Goal: Understand process/instructions: Learn how to perform a task or action

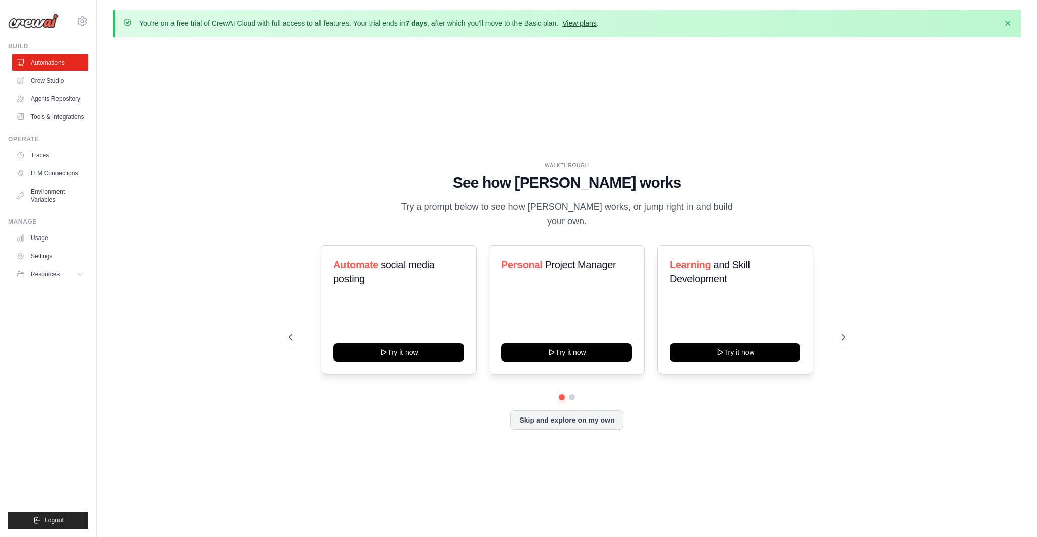
click at [591, 23] on link "View plans" at bounding box center [579, 23] width 34 height 8
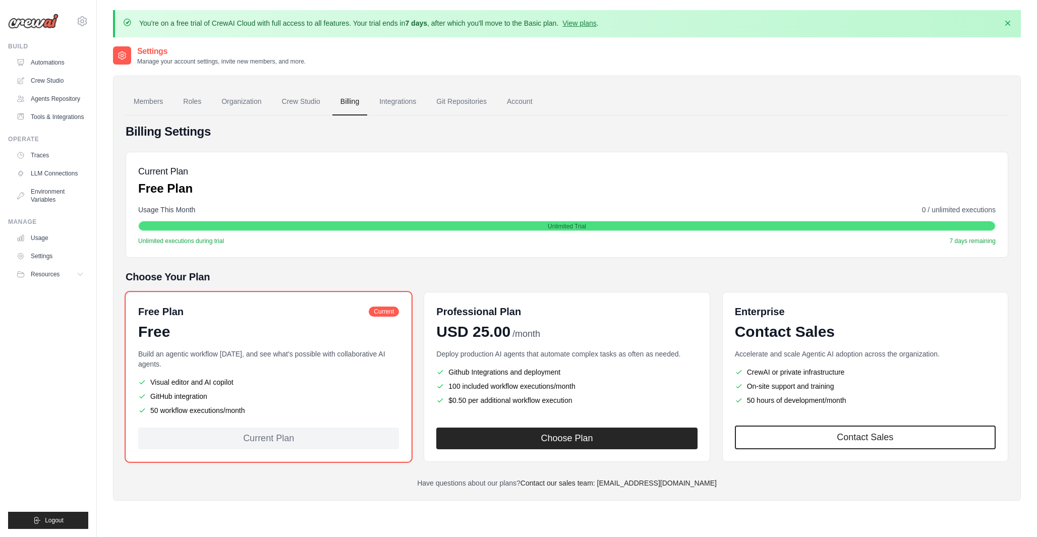
click at [341, 455] on div "Free Plan Current Free Build an agentic workflow [DATE], and see what's possibl…" at bounding box center [269, 377] width 286 height 170
click at [69, 168] on link "LLM Connections" at bounding box center [51, 173] width 76 height 16
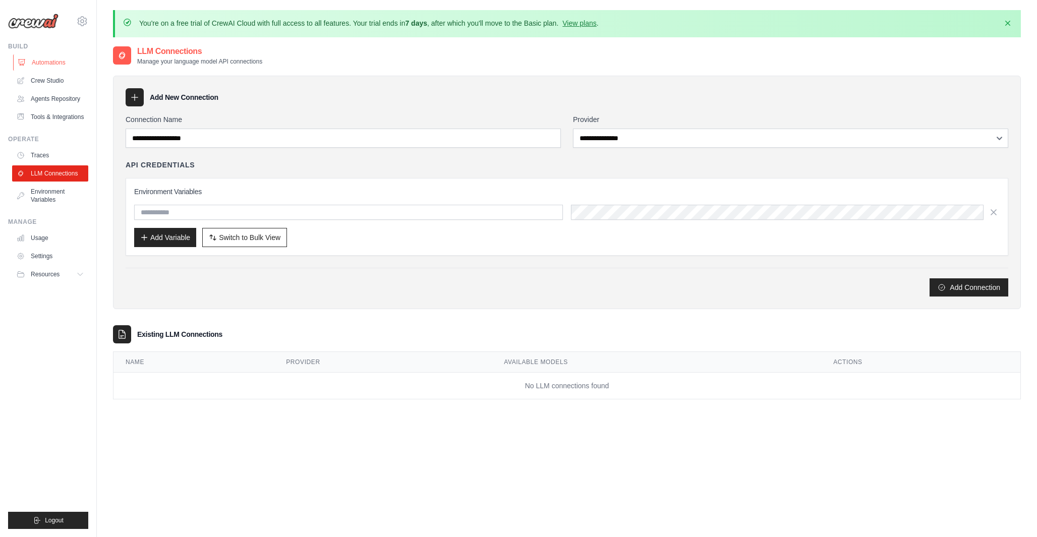
click at [57, 62] on link "Automations" at bounding box center [51, 62] width 76 height 16
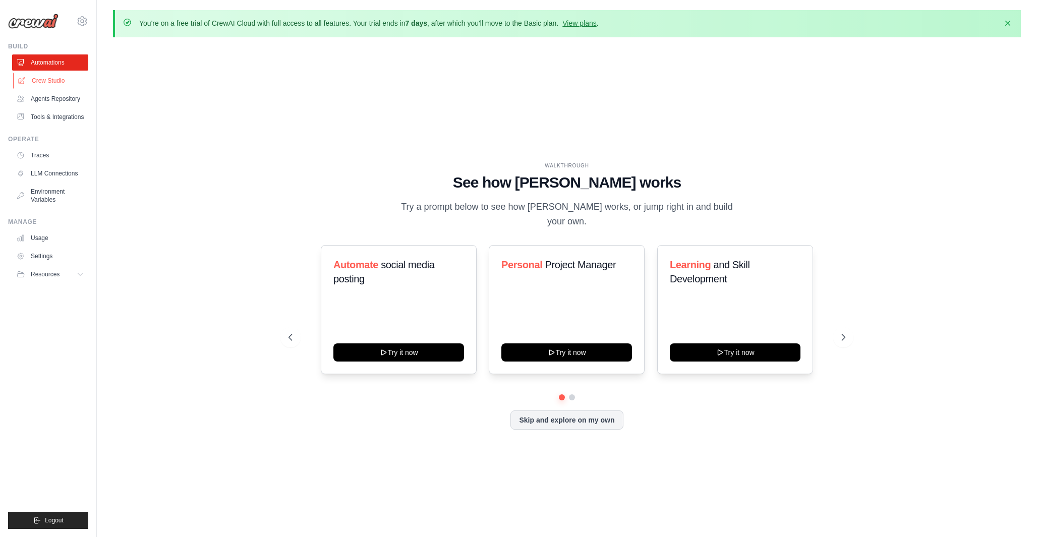
click at [50, 87] on link "Crew Studio" at bounding box center [51, 81] width 76 height 16
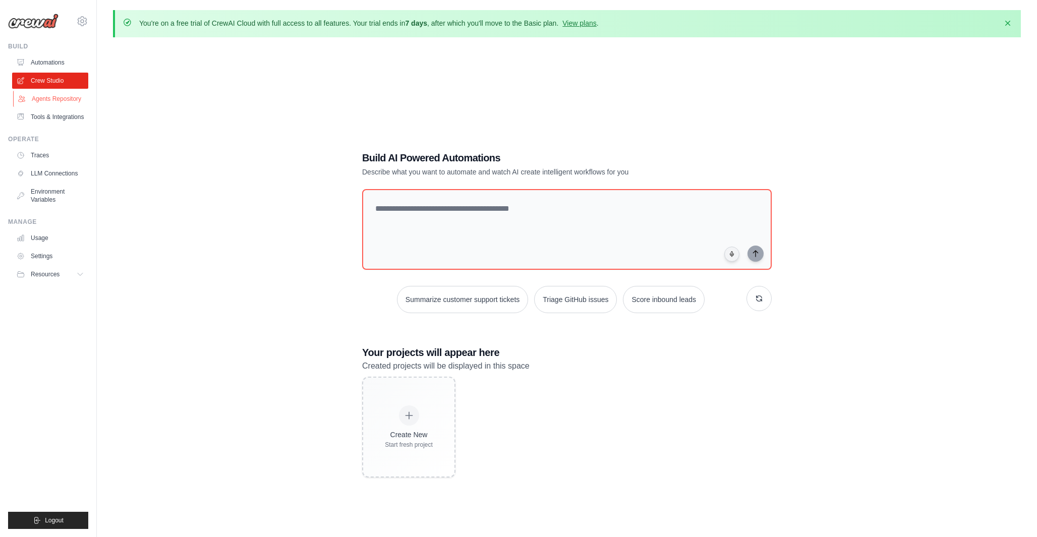
click at [51, 98] on link "Agents Repository" at bounding box center [51, 99] width 76 height 16
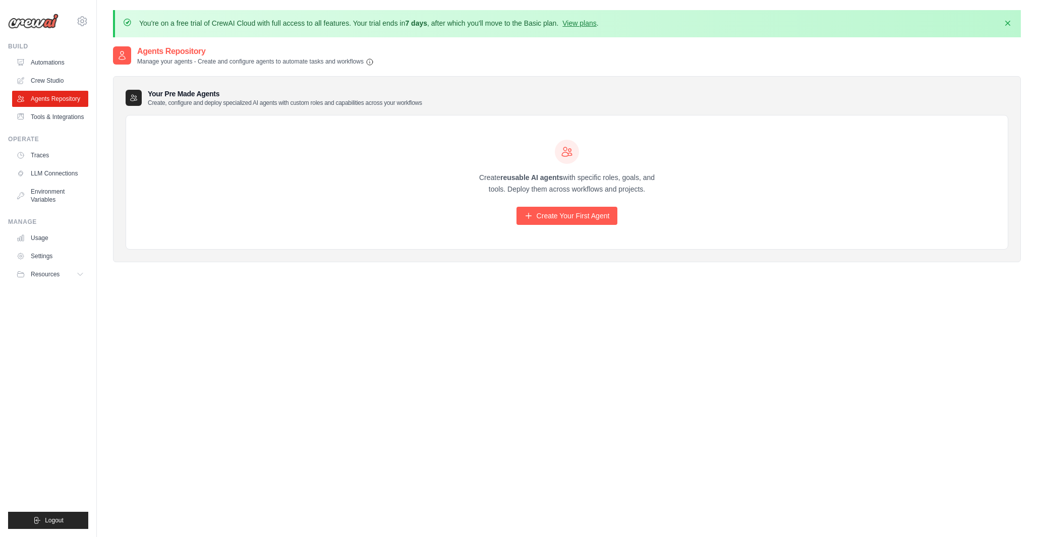
click at [45, 126] on ul "Build Automations Crew Studio Agents Repository Tools & Integrations" at bounding box center [48, 285] width 80 height 487
click at [47, 117] on link "Tools & Integrations" at bounding box center [51, 117] width 76 height 16
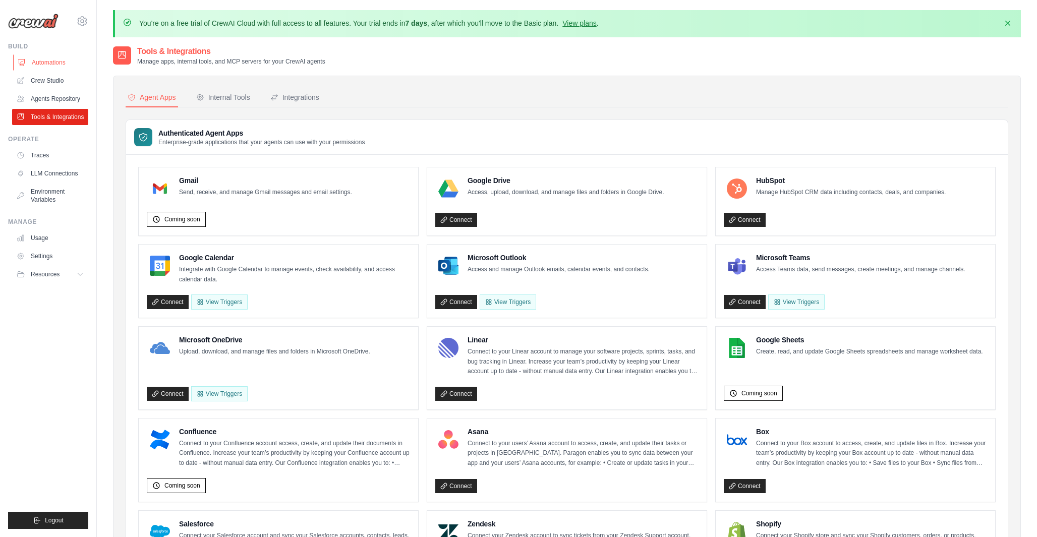
click at [49, 66] on link "Automations" at bounding box center [51, 62] width 76 height 16
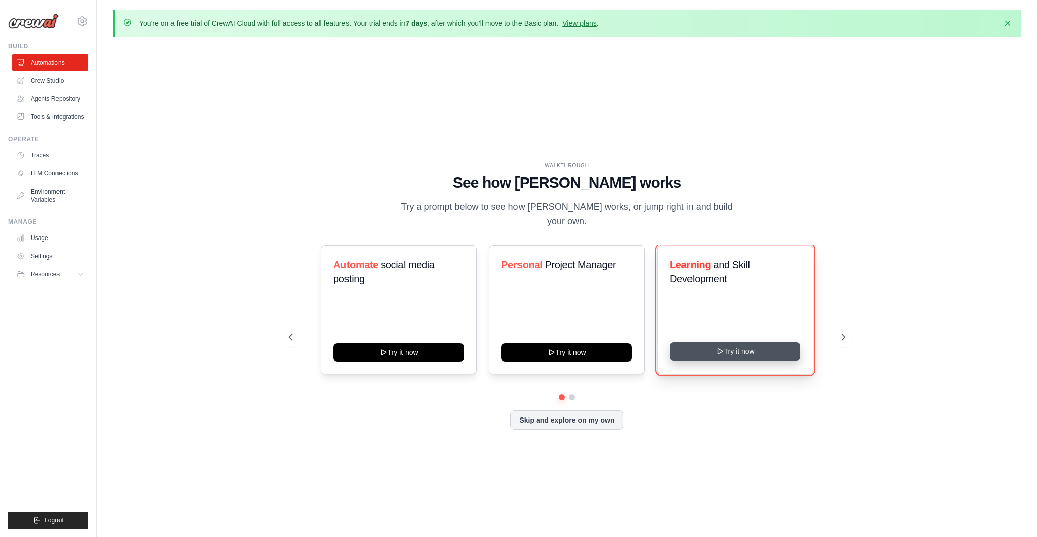
click at [704, 346] on button "Try it now" at bounding box center [735, 352] width 131 height 18
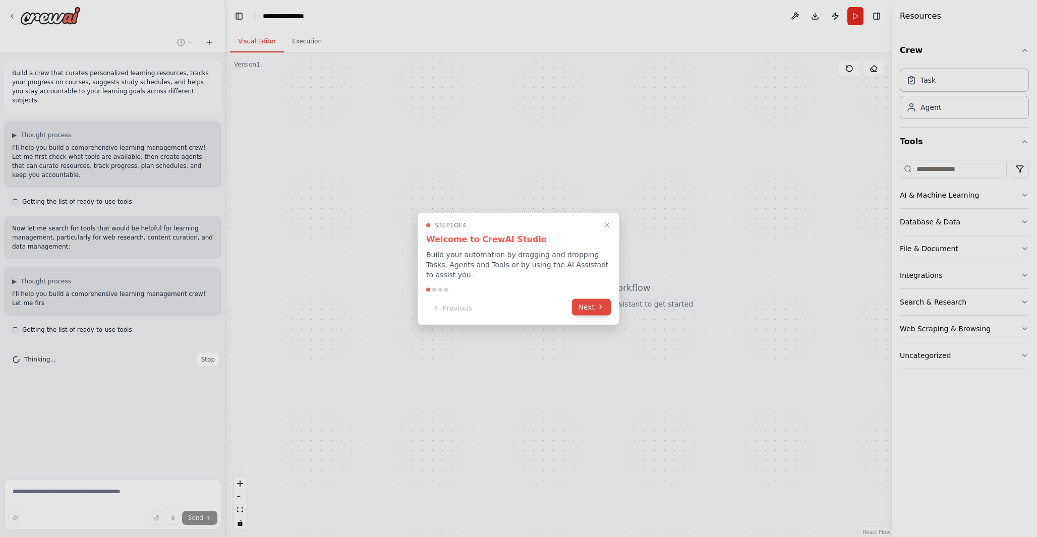
click at [584, 301] on button "Next" at bounding box center [591, 307] width 39 height 17
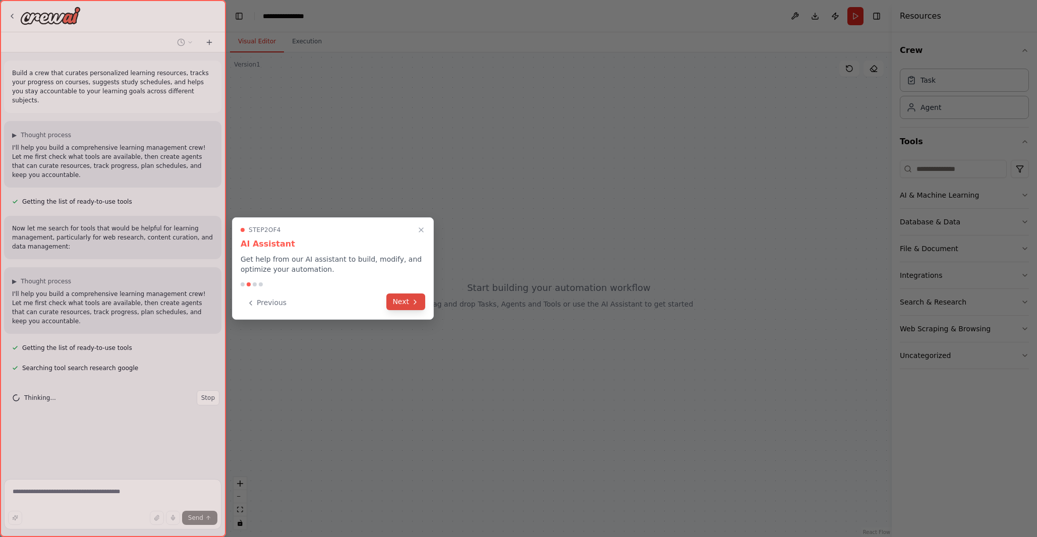
click at [409, 310] on div "Previous Next" at bounding box center [333, 303] width 185 height 17
click at [410, 302] on button "Next" at bounding box center [405, 302] width 39 height 17
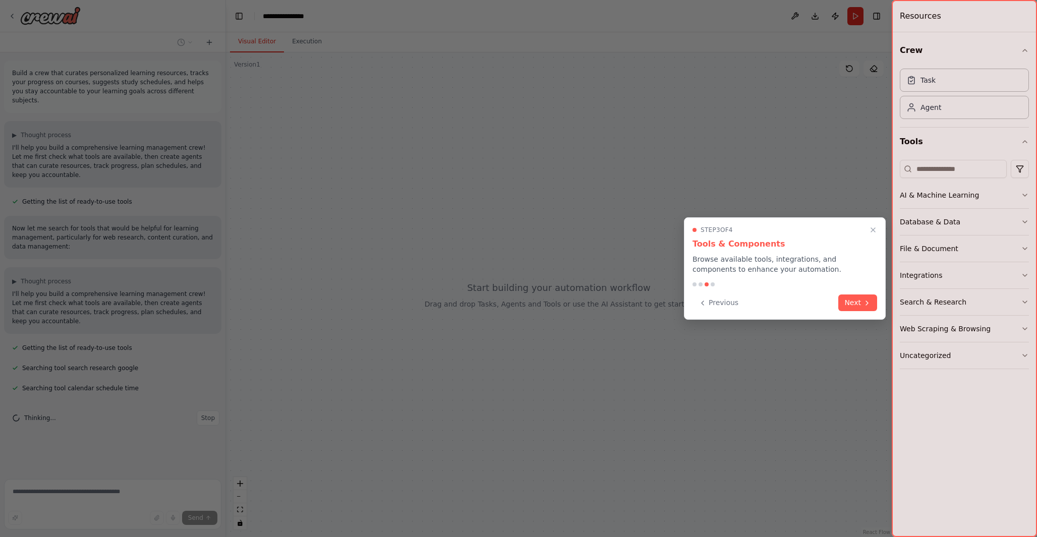
click at [901, 294] on div at bounding box center [964, 268] width 145 height 537
click at [884, 295] on div "Step 3 of 4 Tools & Components Browse available tools, integrations, and compon…" at bounding box center [785, 268] width 202 height 102
click at [856, 301] on button "Next" at bounding box center [857, 302] width 39 height 17
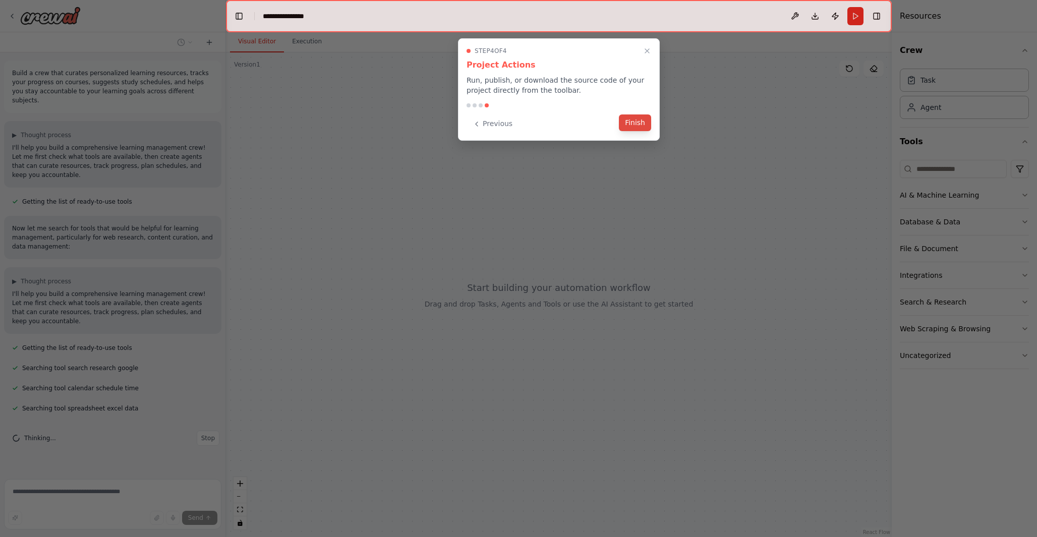
click at [627, 119] on button "Finish" at bounding box center [635, 123] width 32 height 17
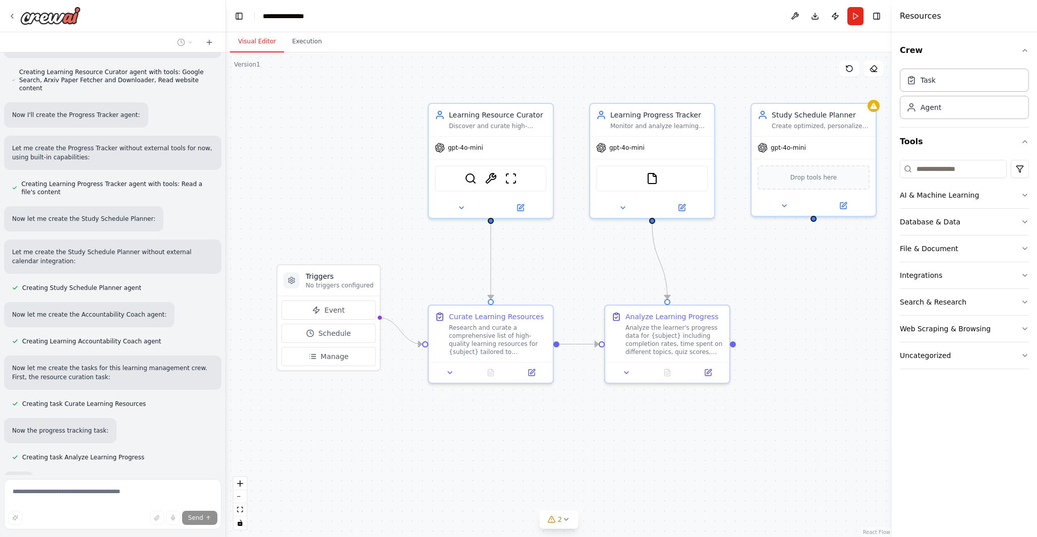
scroll to position [432, 0]
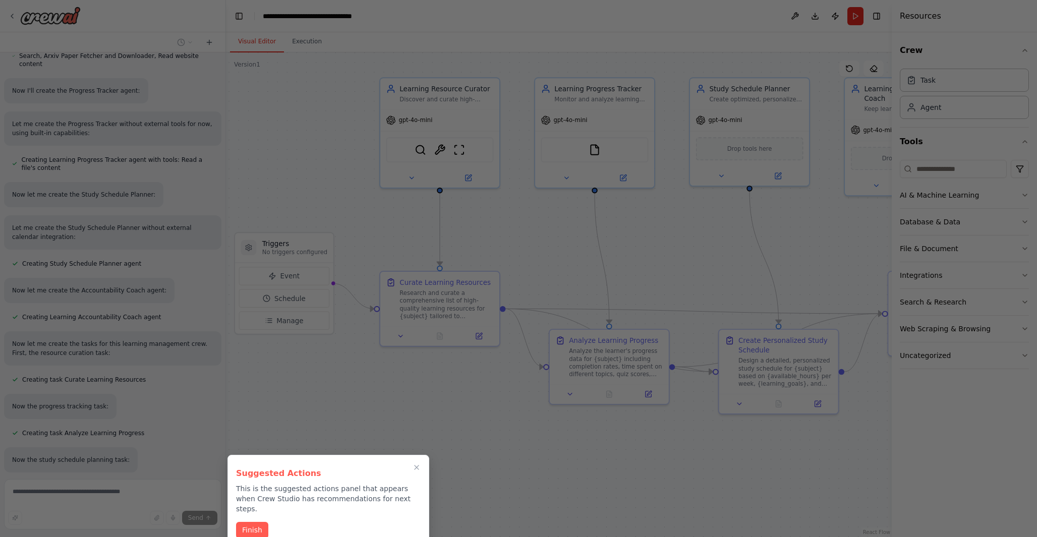
drag, startPoint x: 546, startPoint y: 273, endPoint x: 453, endPoint y: 231, distance: 101.4
click at [493, 235] on div "Build a crew that curates personalized learning resources, tracks your progress…" at bounding box center [518, 268] width 1037 height 537
click at [248, 521] on button "Finish" at bounding box center [252, 529] width 32 height 17
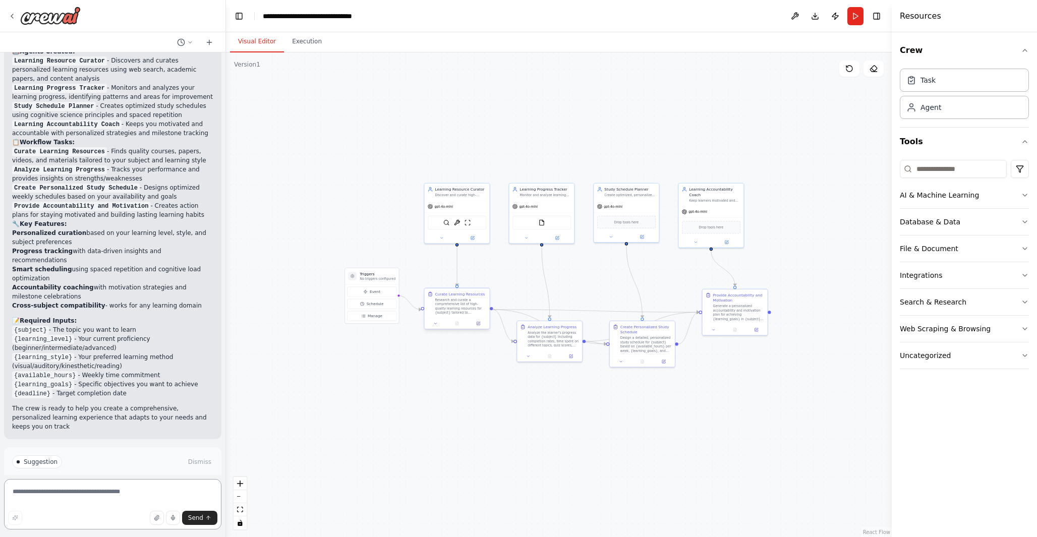
scroll to position [1085, 0]
